Goal: Task Accomplishment & Management: Use online tool/utility

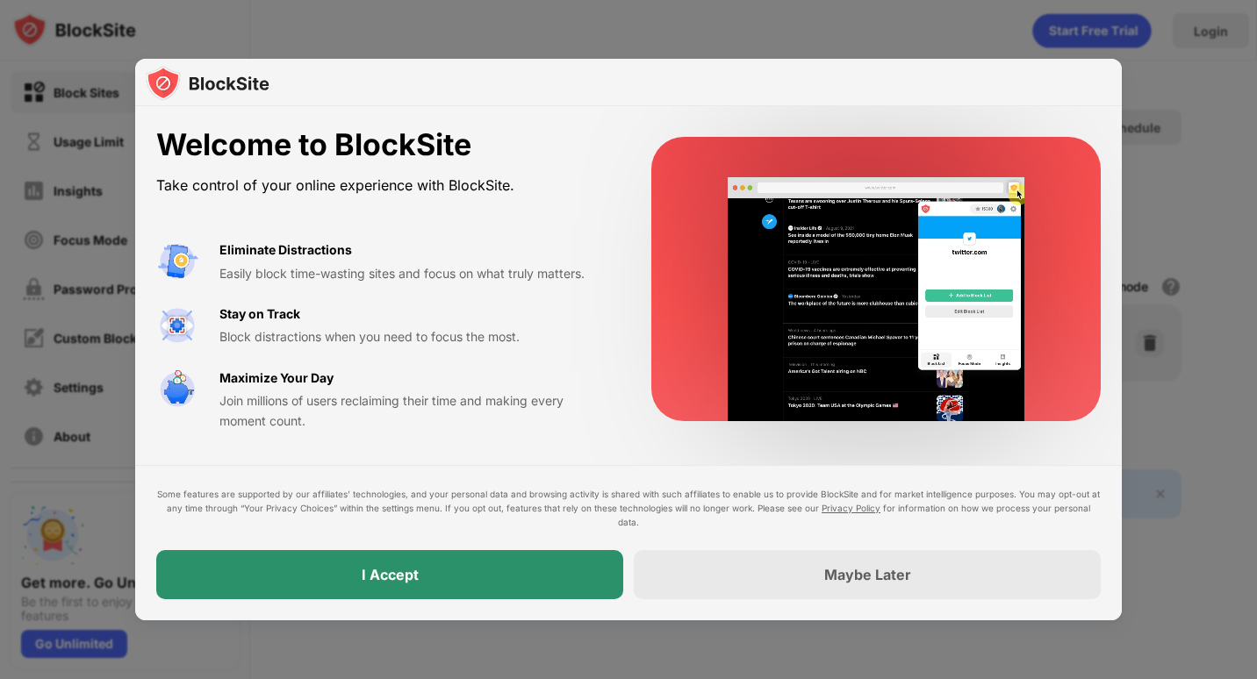
click at [442, 577] on div "I Accept" at bounding box center [389, 574] width 467 height 49
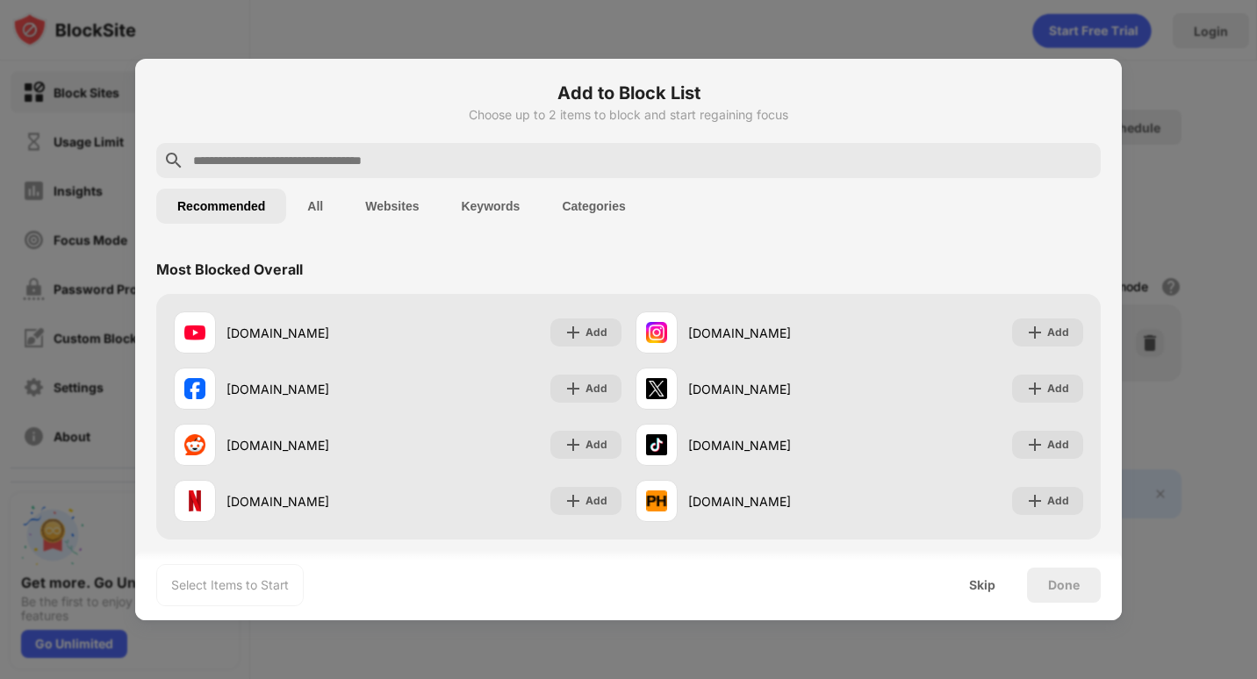
click at [206, 160] on input "text" at bounding box center [642, 160] width 902 height 21
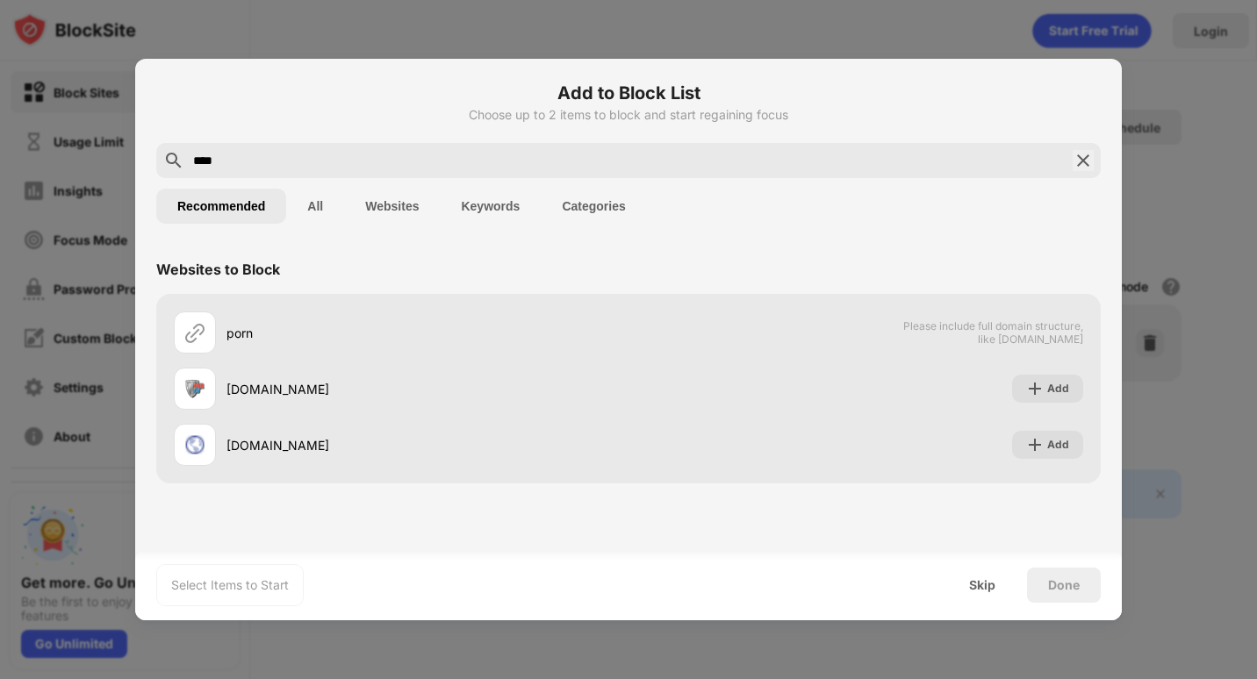
type input "****"
click at [506, 212] on button "Keywords" at bounding box center [490, 206] width 101 height 35
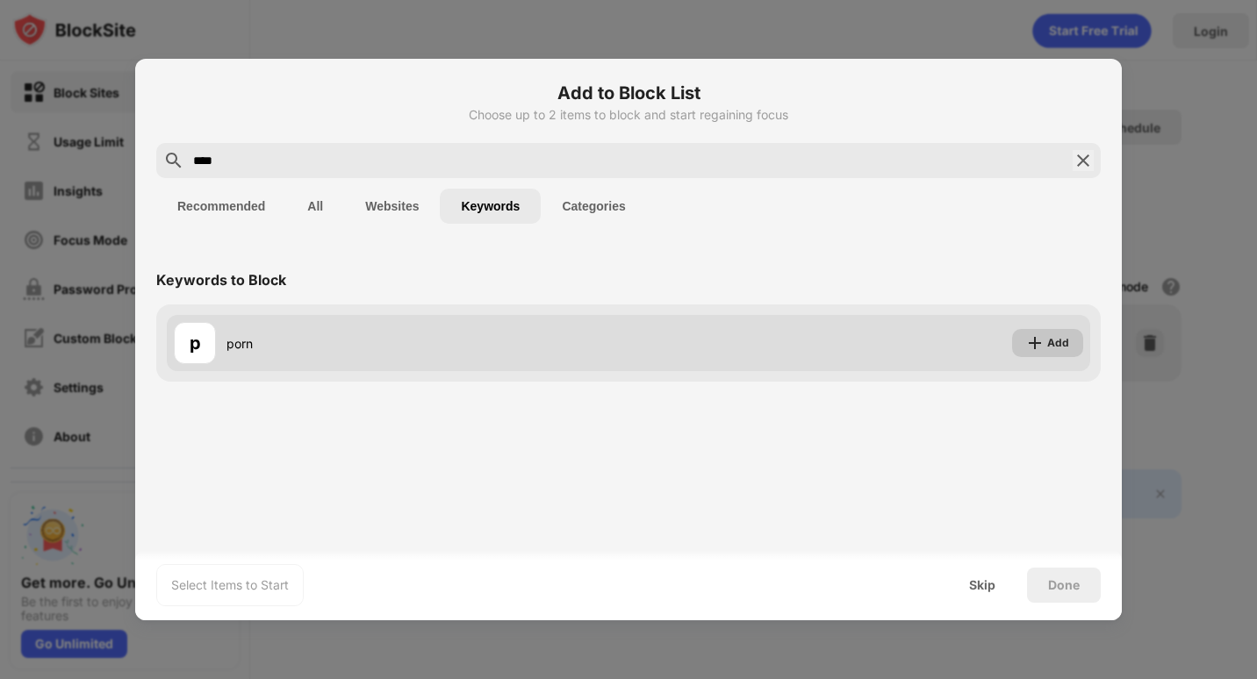
click at [1041, 343] on img at bounding box center [1035, 343] width 18 height 18
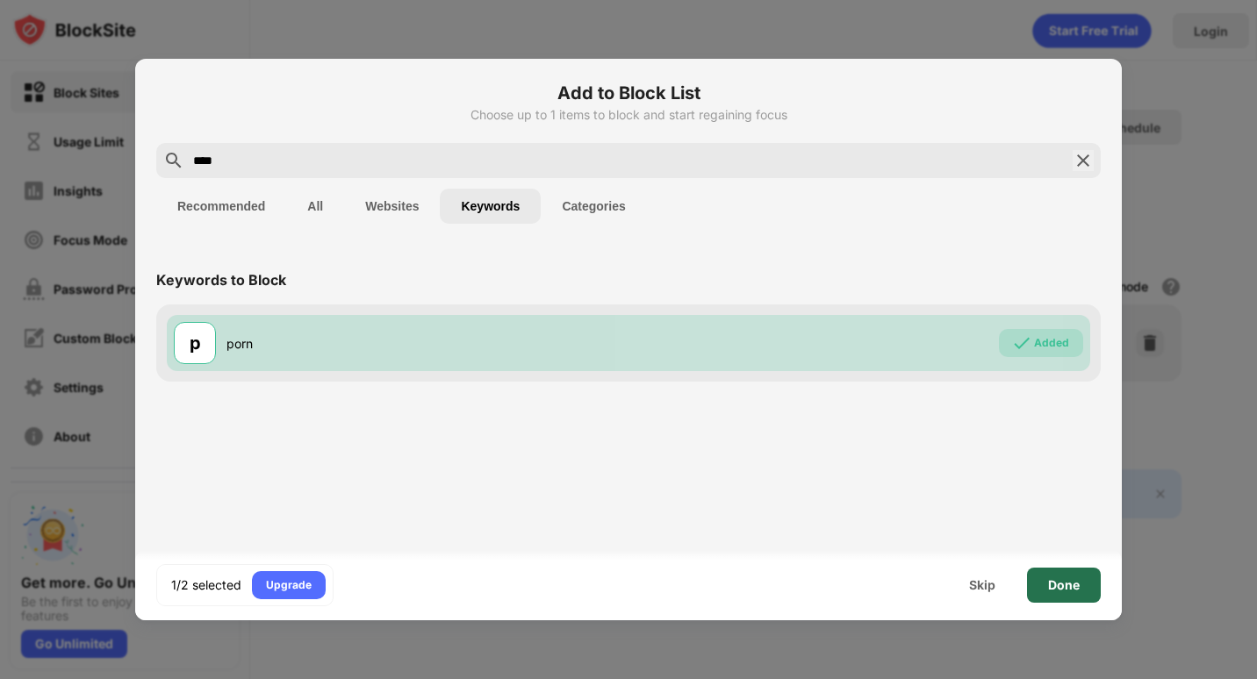
click at [1056, 581] on div "Done" at bounding box center [1064, 585] width 32 height 14
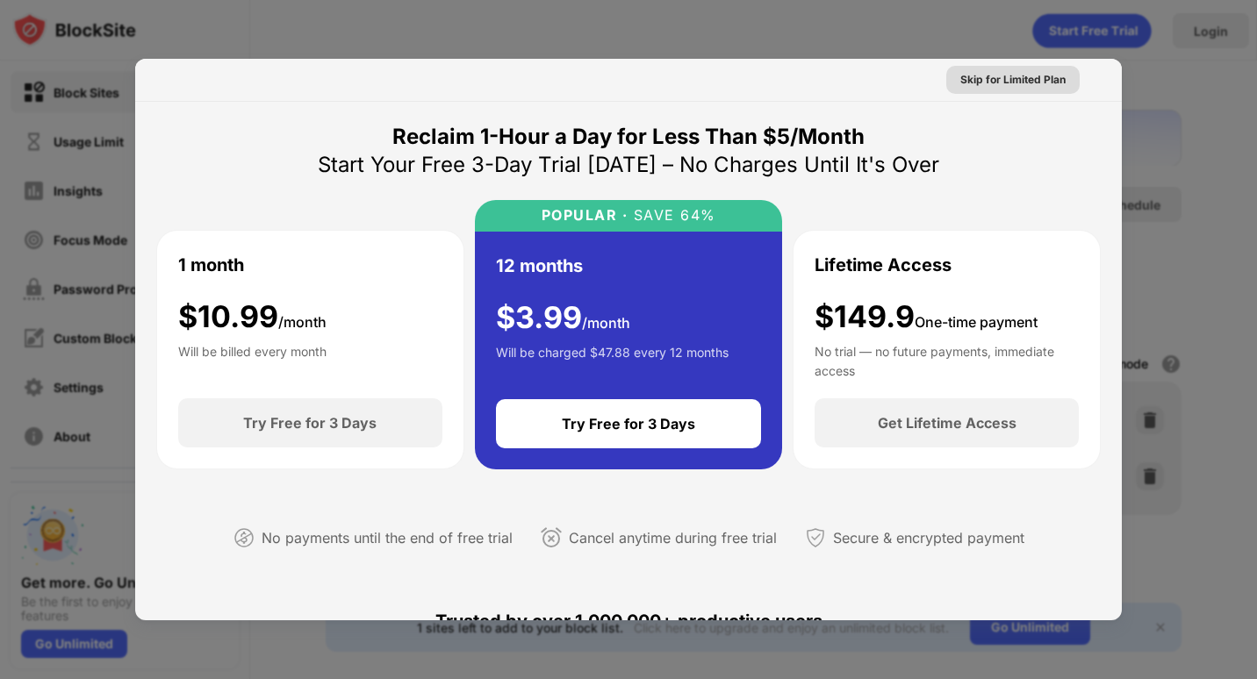
click at [995, 79] on div "Skip for Limited Plan" at bounding box center [1012, 80] width 105 height 18
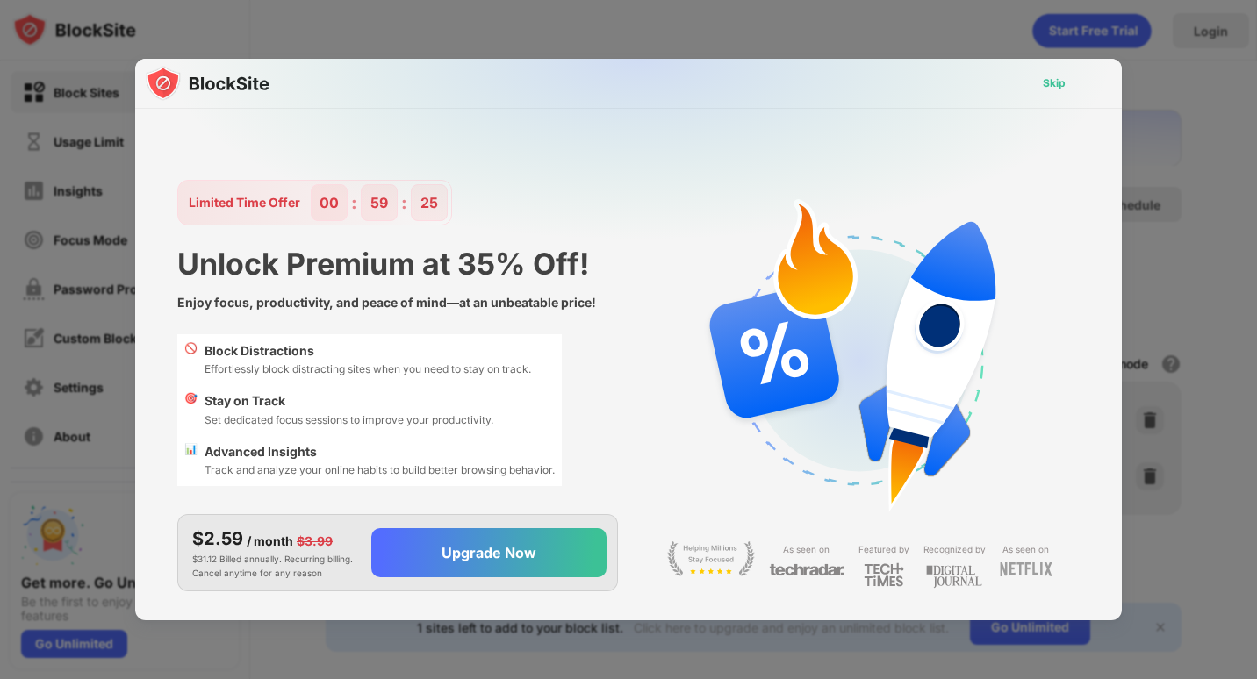
click at [1061, 82] on div "Skip" at bounding box center [1054, 84] width 23 height 18
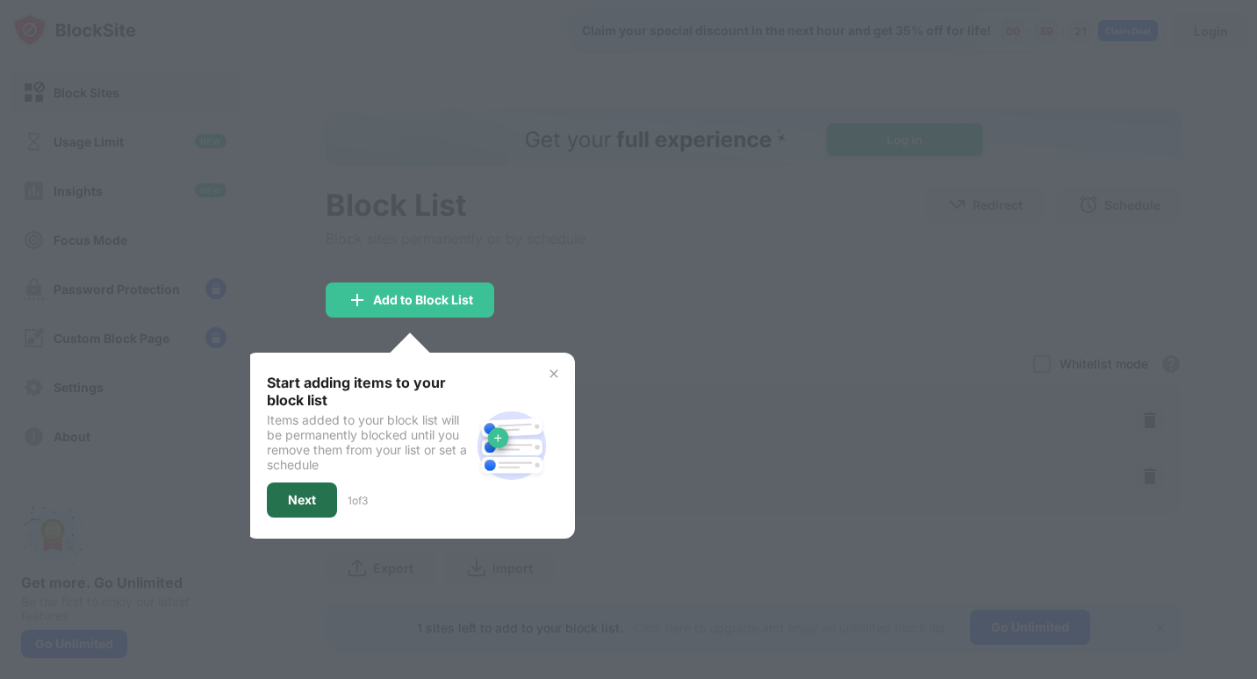
click at [301, 506] on div "Next" at bounding box center [302, 500] width 28 height 14
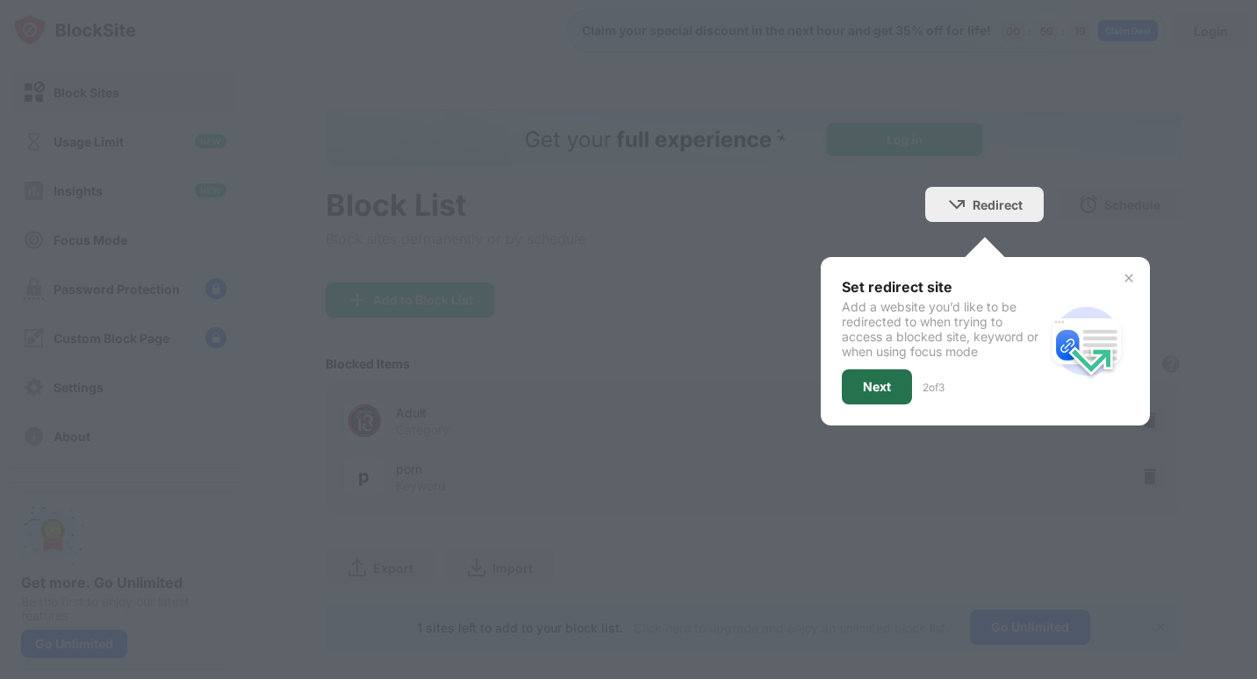
click at [869, 386] on div "Next" at bounding box center [877, 387] width 28 height 14
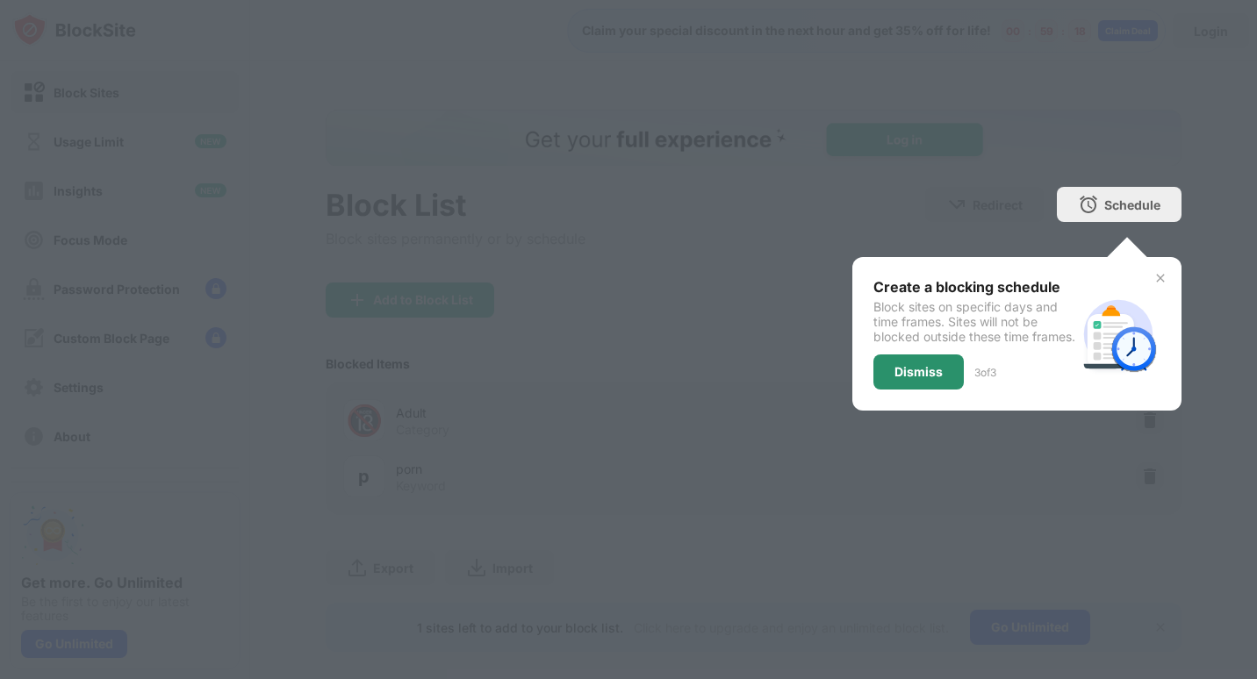
click at [905, 379] on div "Dismiss" at bounding box center [918, 372] width 48 height 14
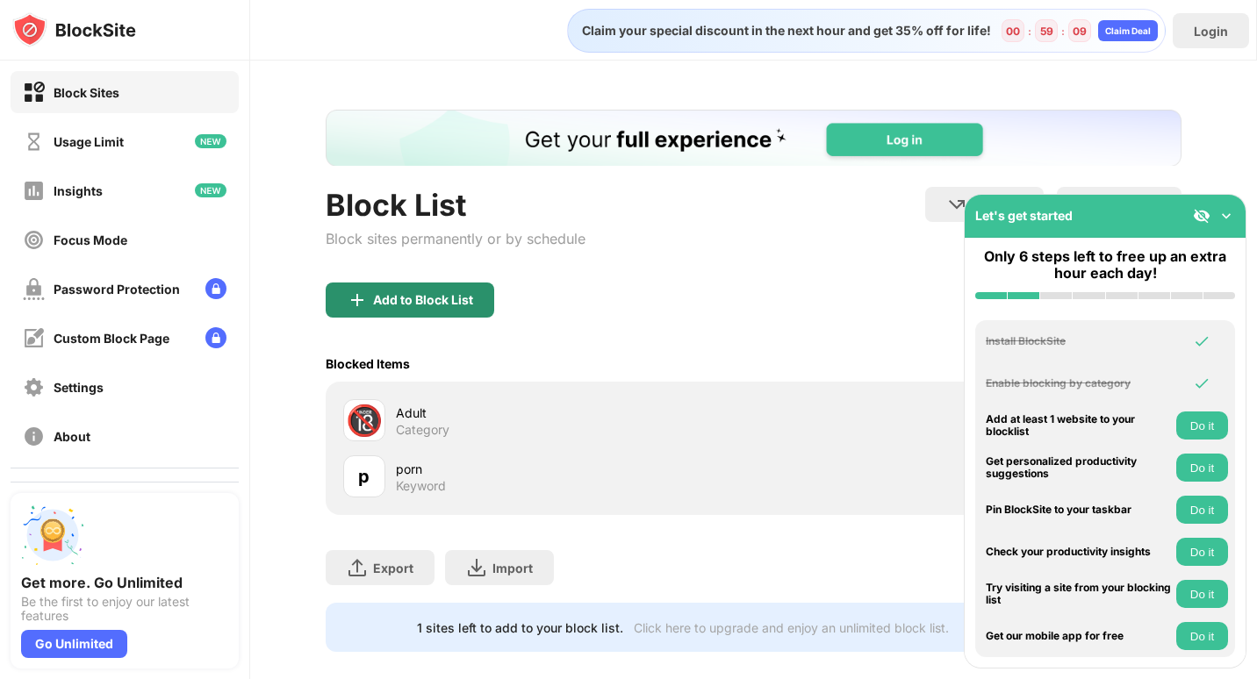
click at [407, 297] on div "Add to Block List" at bounding box center [423, 300] width 100 height 14
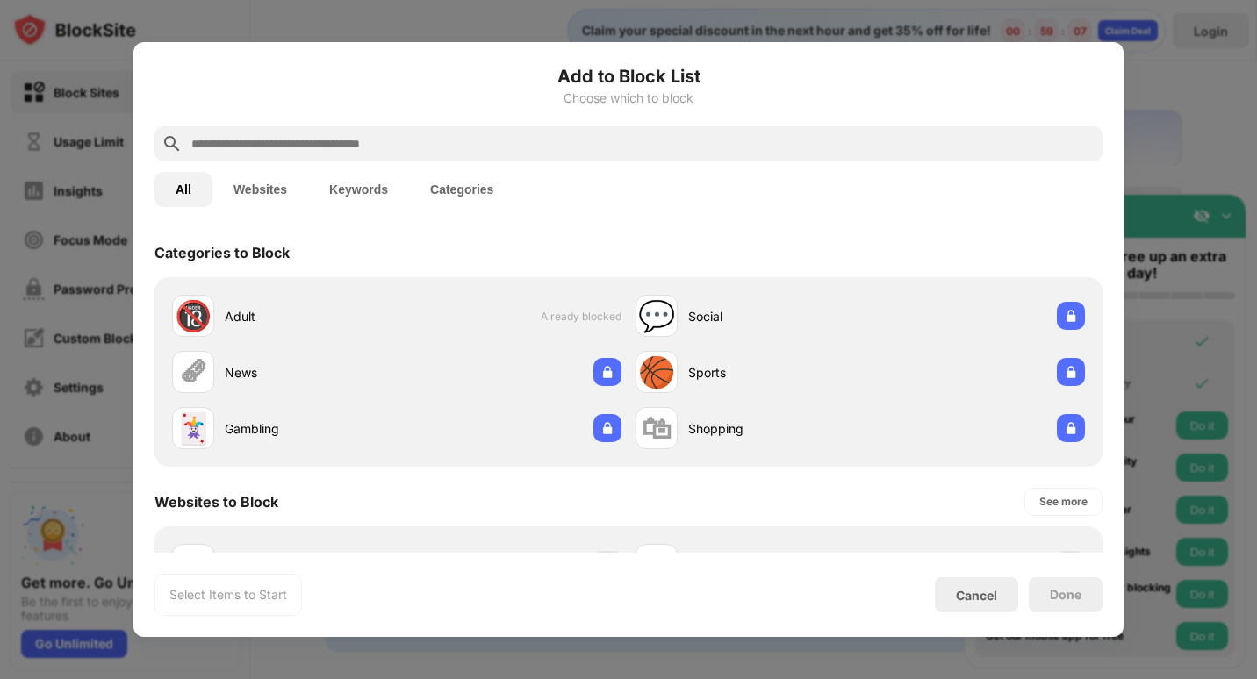
click at [268, 194] on button "Websites" at bounding box center [260, 189] width 96 height 35
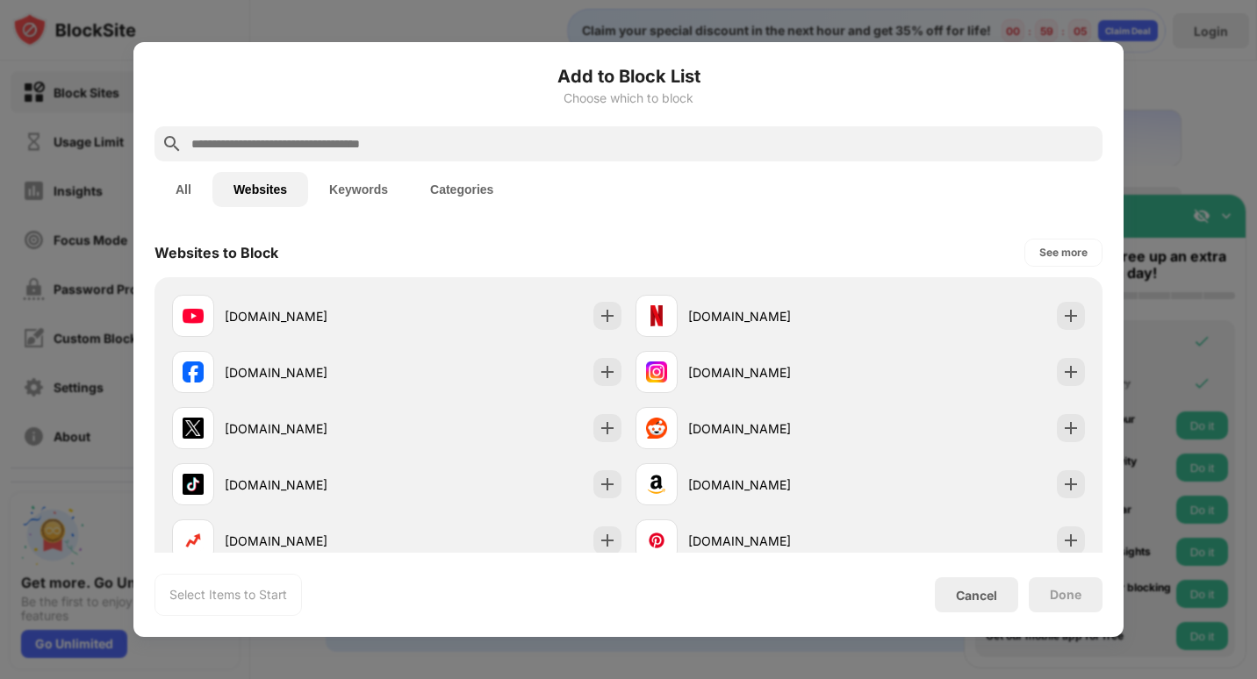
click at [252, 140] on input "text" at bounding box center [643, 143] width 906 height 21
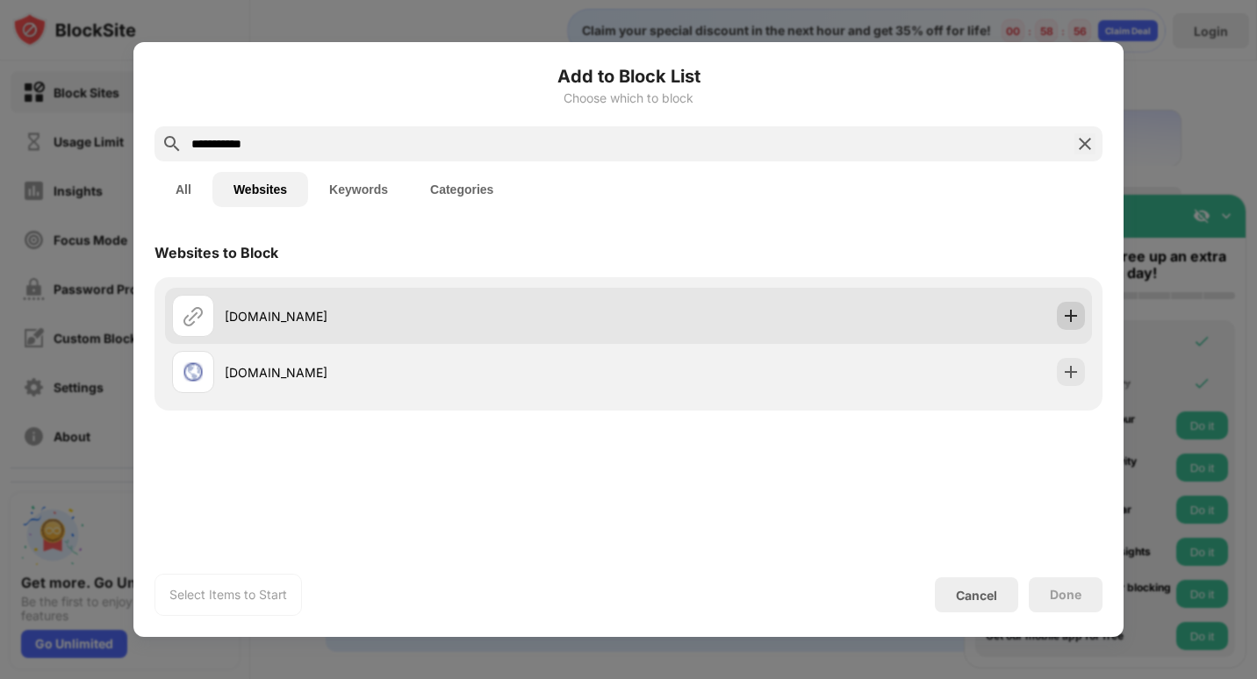
type input "**********"
click at [1069, 314] on img at bounding box center [1071, 316] width 18 height 18
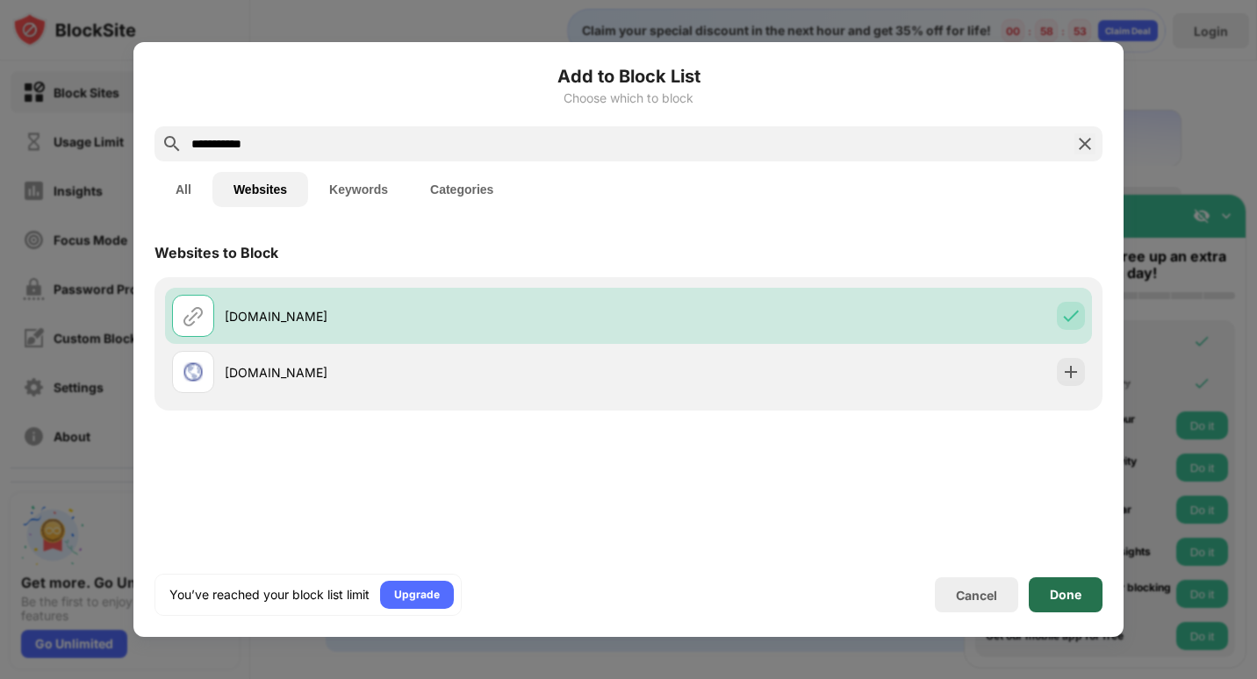
click at [1057, 593] on div "Done" at bounding box center [1066, 595] width 32 height 14
